Goal: Task Accomplishment & Management: Use online tool/utility

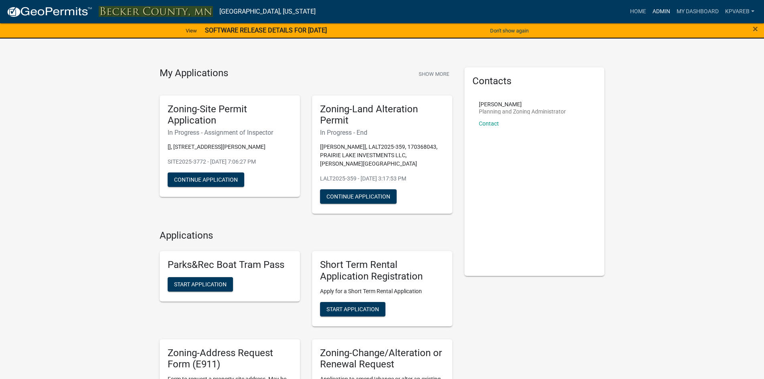
click at [654, 12] on link "Admin" at bounding box center [661, 11] width 24 height 15
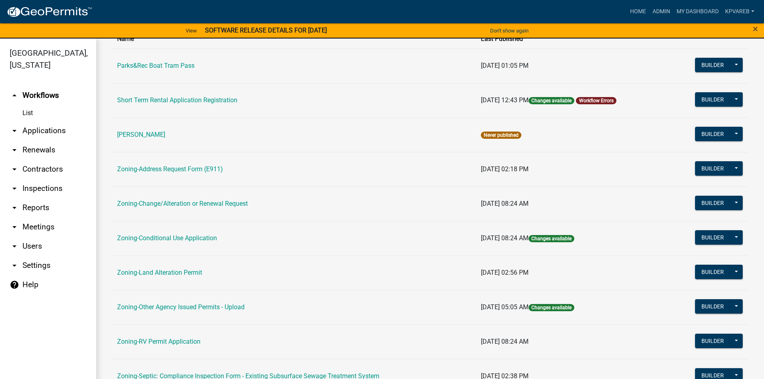
scroll to position [236, 0]
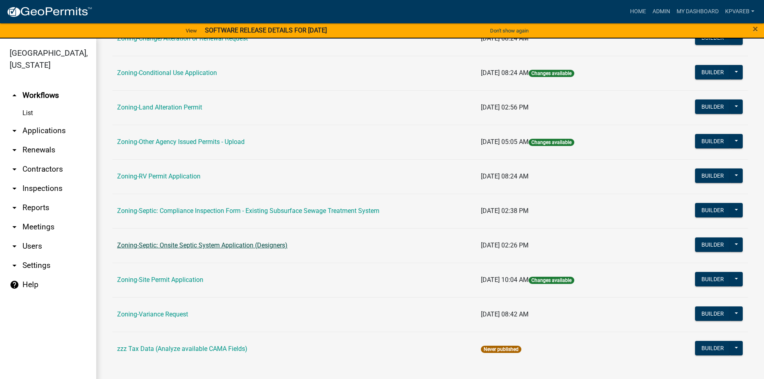
click at [257, 245] on link "Zoning-Septic: Onsite Septic System Application (Designers)" at bounding box center [202, 245] width 170 height 8
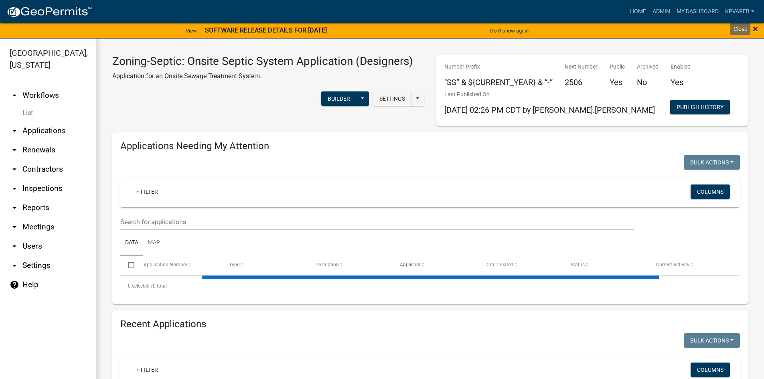
click at [754, 30] on span "×" at bounding box center [755, 28] width 5 height 11
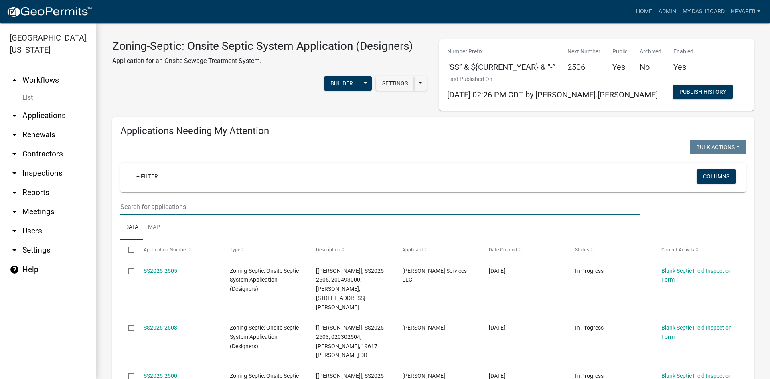
click at [148, 201] on input "text" at bounding box center [379, 207] width 519 height 16
type input "cubedb"
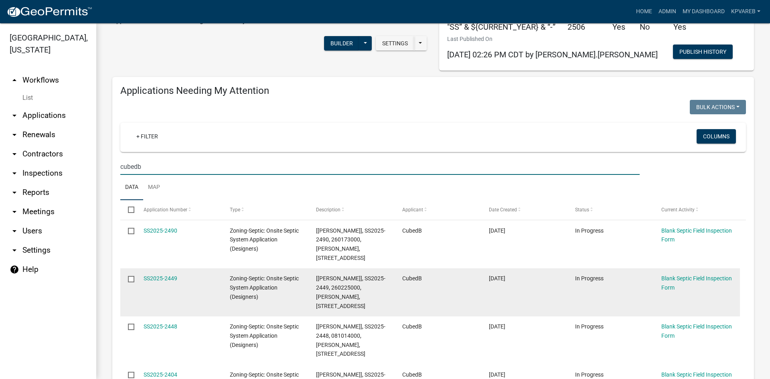
scroll to position [201, 0]
